Goal: Use online tool/utility

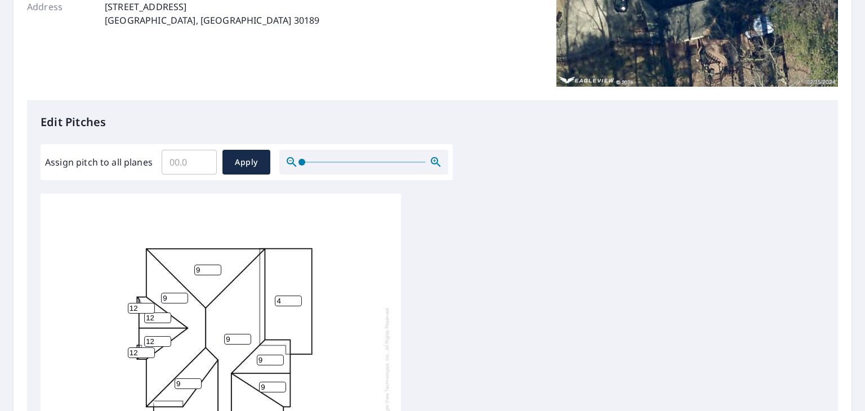
scroll to position [169, 0]
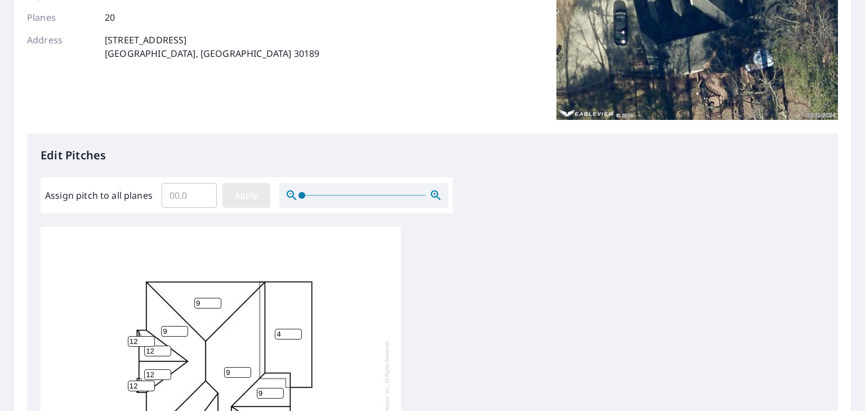
click at [232, 191] on span "Apply" at bounding box center [247, 196] width 30 height 14
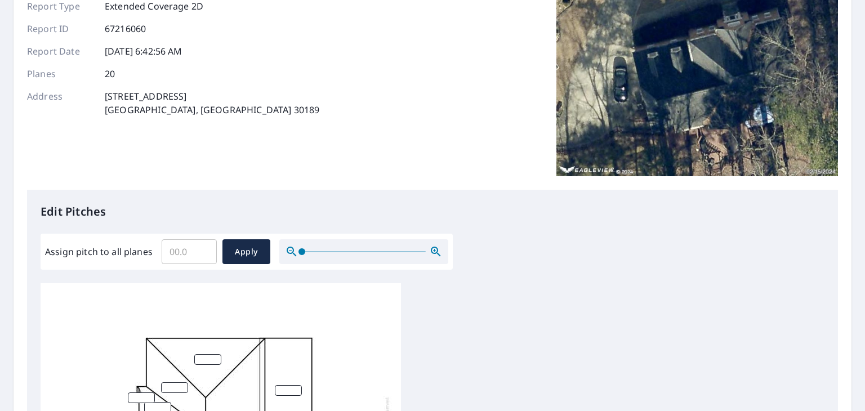
scroll to position [0, 0]
